Goal: Check status: Check status

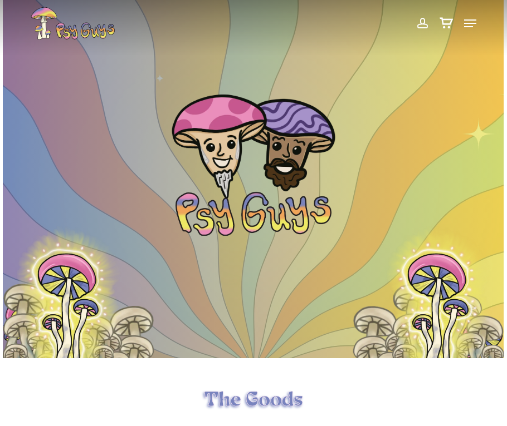
click at [421, 21] on span at bounding box center [422, 23] width 12 height 19
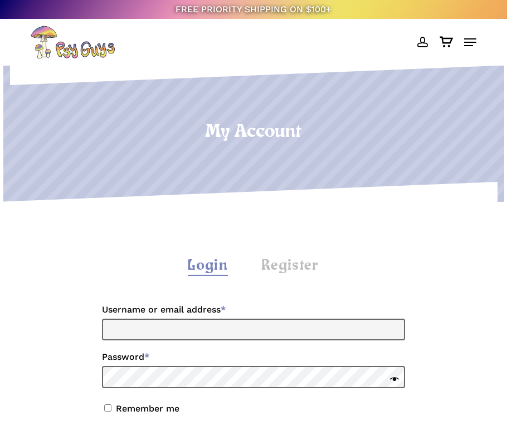
scroll to position [111, 0]
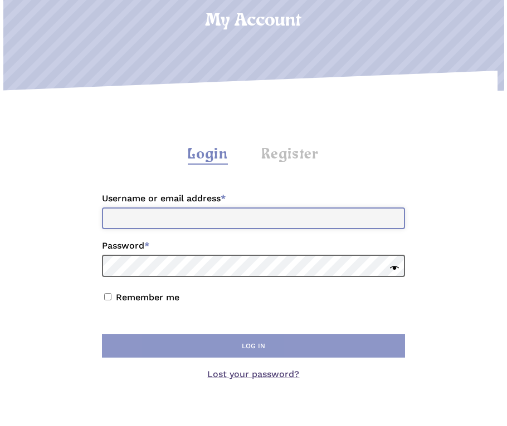
type input "**********"
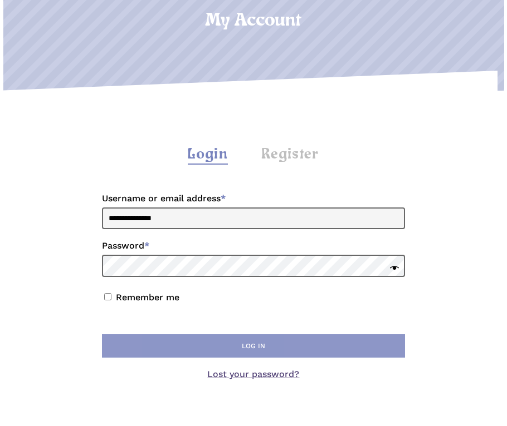
click at [278, 338] on button "Log in" at bounding box center [253, 346] width 303 height 23
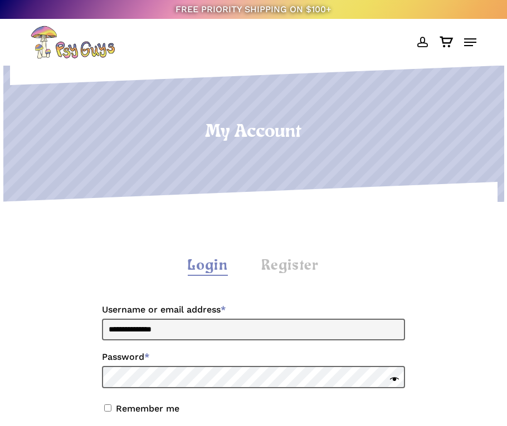
scroll to position [111, 0]
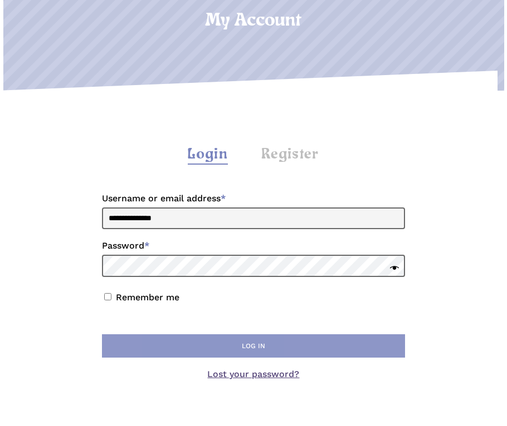
click at [244, 347] on button "Log in" at bounding box center [253, 346] width 303 height 23
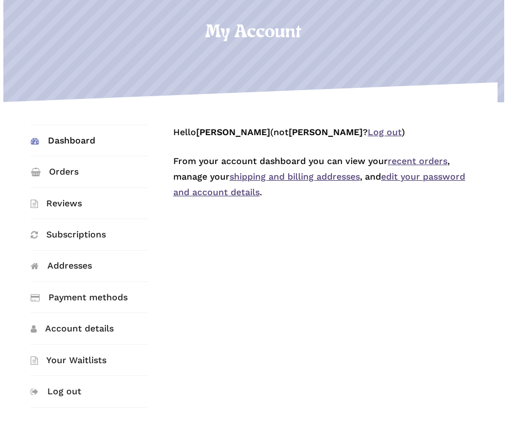
scroll to position [111, 0]
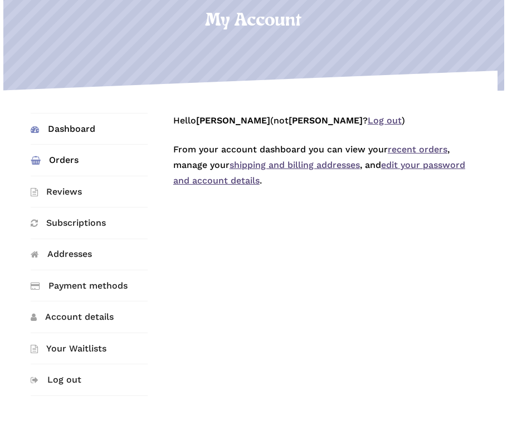
click at [50, 156] on link "Orders" at bounding box center [89, 160] width 117 height 31
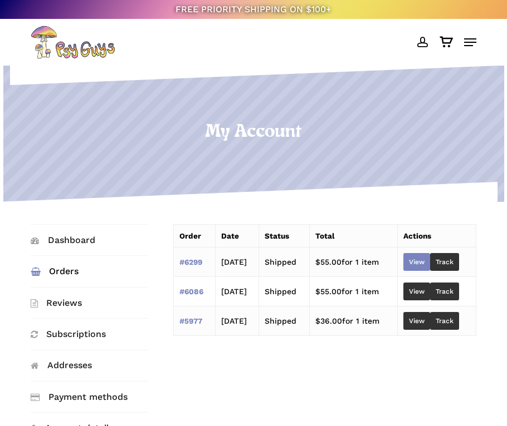
click at [430, 267] on link "View" at bounding box center [416, 262] width 27 height 18
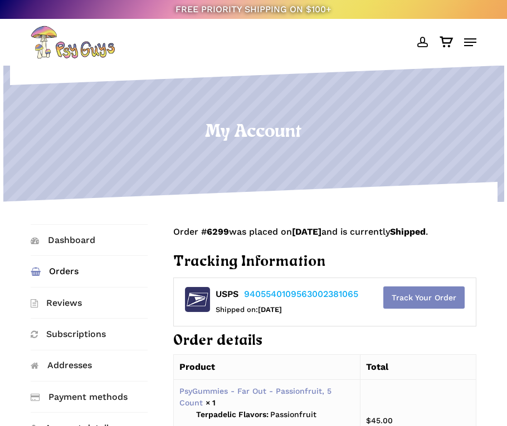
click at [439, 309] on link "Track Your Order" at bounding box center [423, 298] width 81 height 22
